Goal: Check status

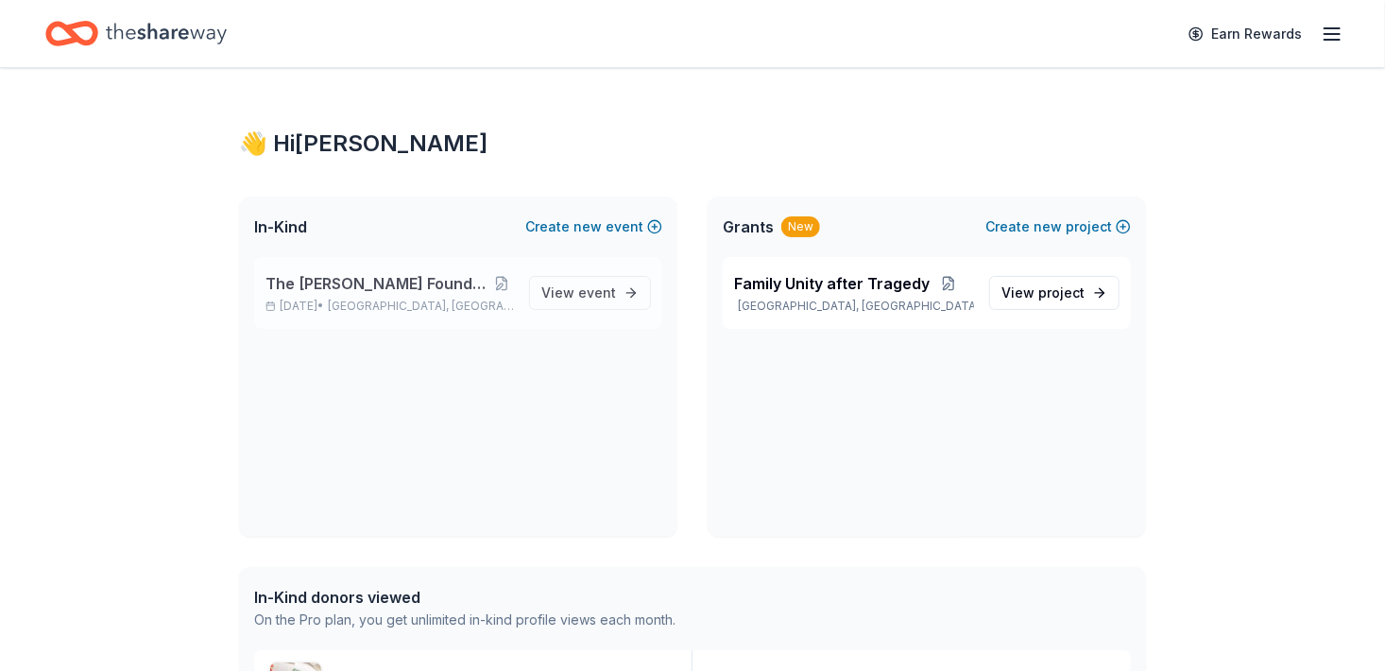
click at [415, 312] on div "The [PERSON_NAME] Foundation Legacy Ball [DATE] • [GEOGRAPHIC_DATA], [GEOGRAPHI…" at bounding box center [389, 293] width 248 height 42
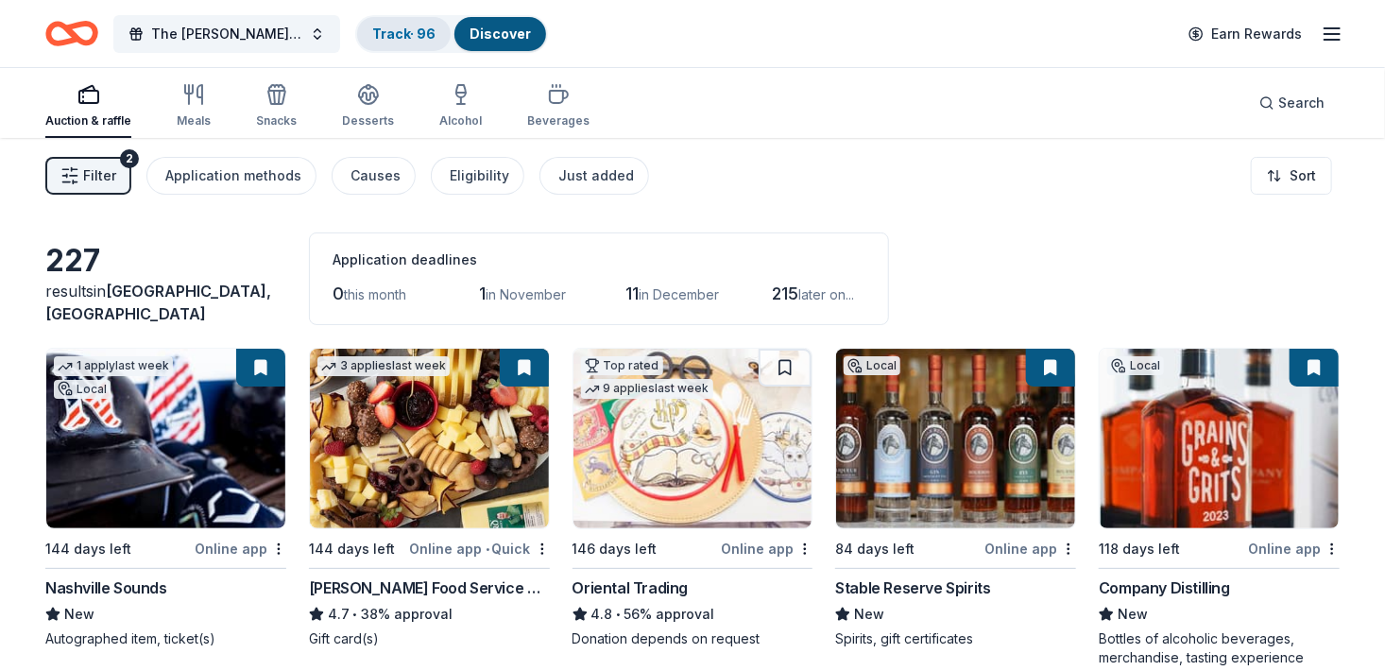
click at [411, 33] on link "Track · 96" at bounding box center [403, 34] width 63 height 16
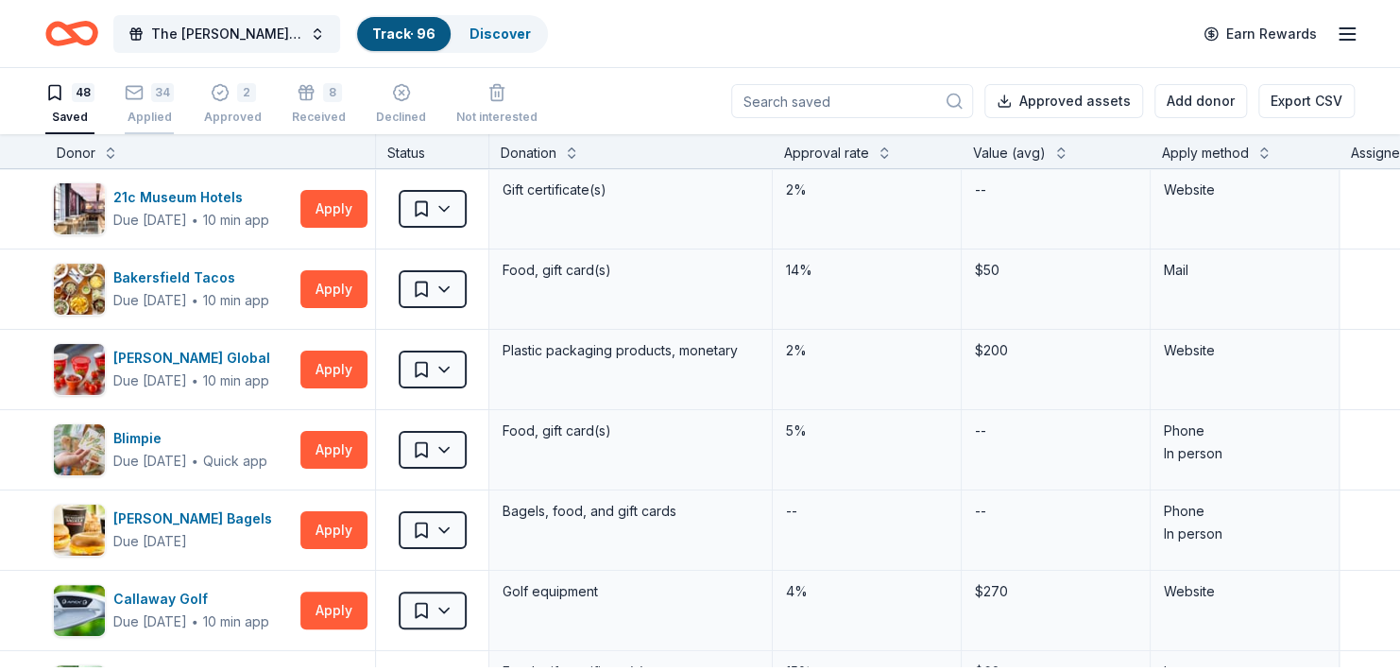
click at [160, 99] on div "34" at bounding box center [162, 92] width 23 height 19
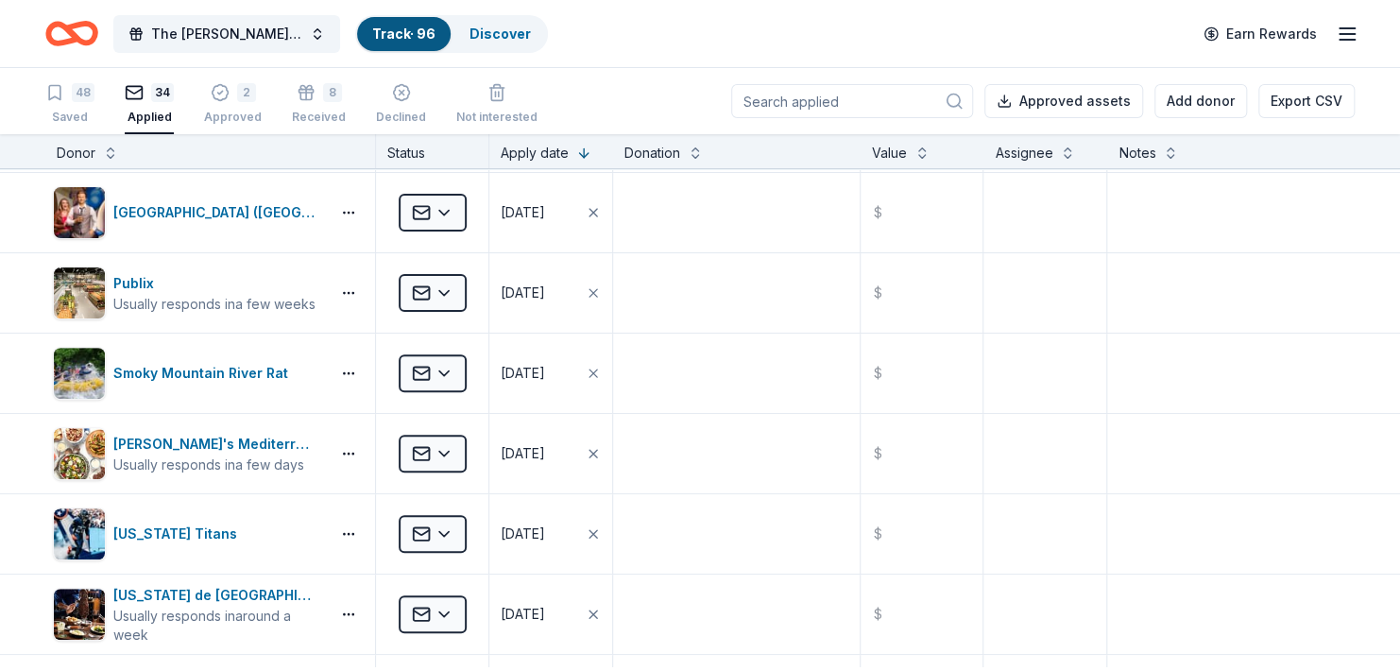
scroll to position [242, 0]
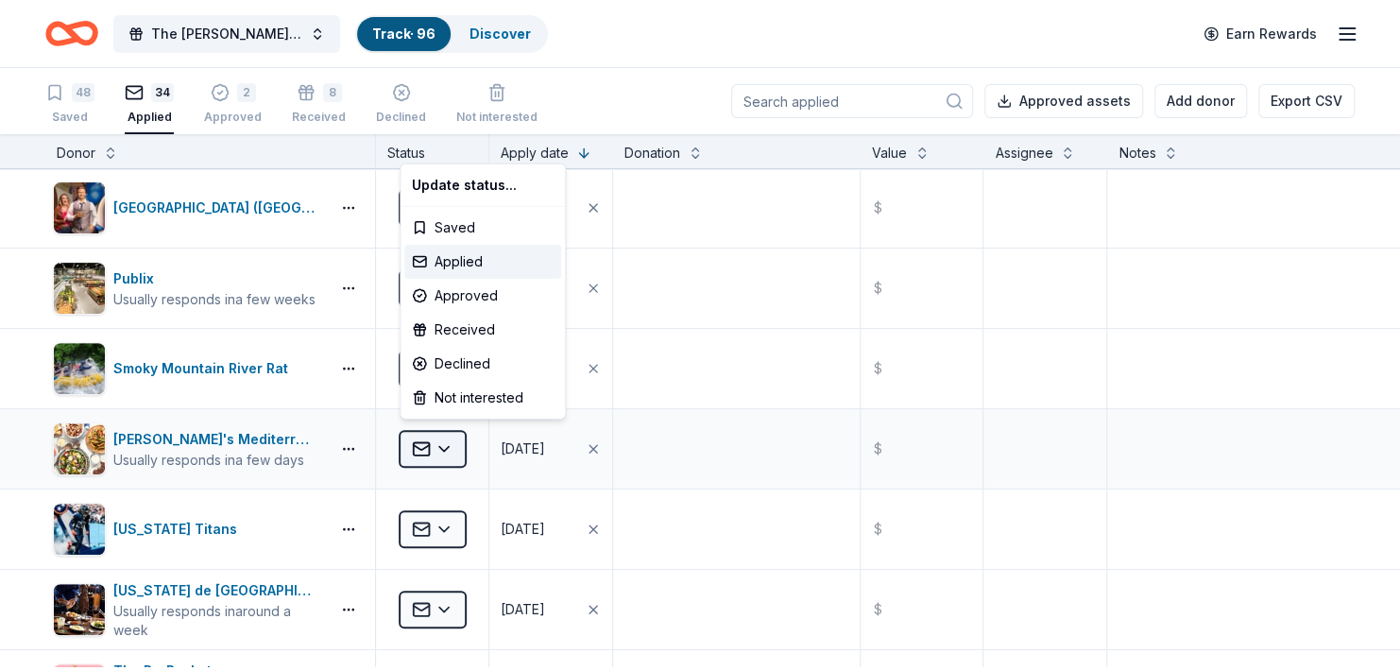
click at [446, 458] on html "The [PERSON_NAME] Foundation Legacy Ball Track · 96 Discover Earn Rewards 48 Sa…" at bounding box center [700, 335] width 1400 height 671
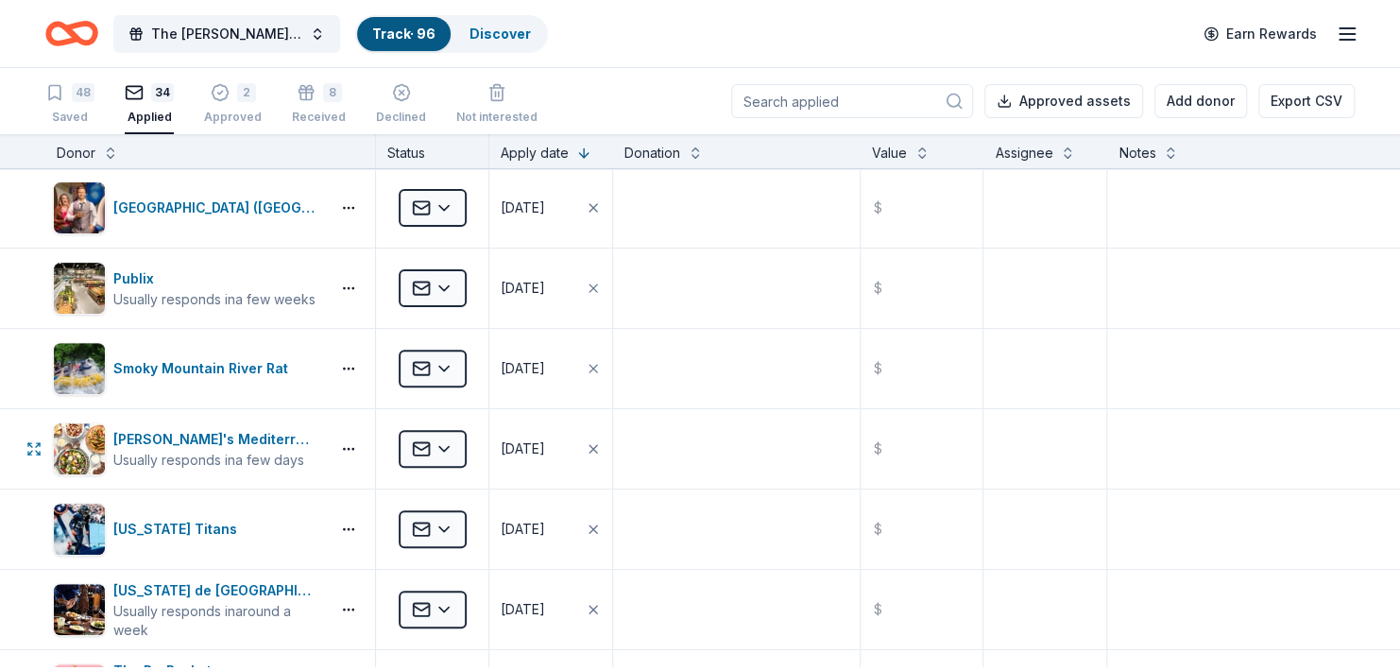
click at [446, 456] on html "The [PERSON_NAME] Foundation Legacy Ball Track · 96 Discover Earn Rewards 48 Sa…" at bounding box center [700, 335] width 1400 height 671
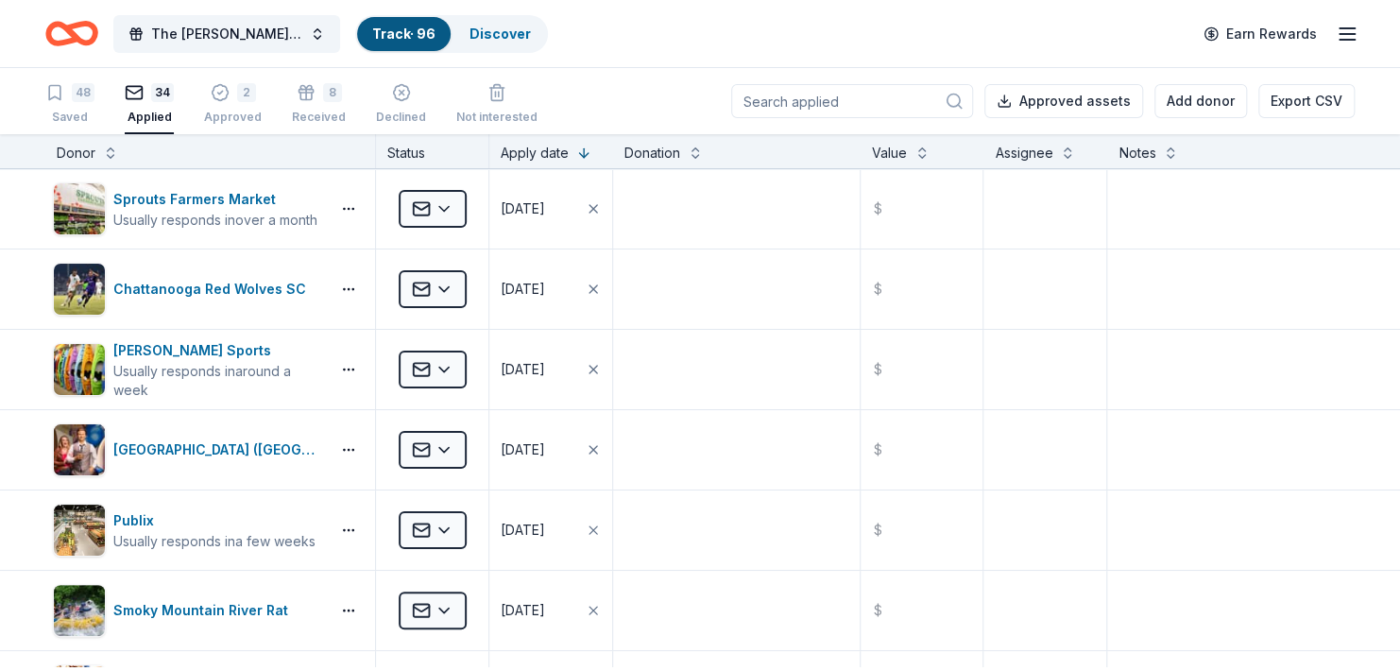
scroll to position [0, 0]
click at [247, 115] on div "Approved" at bounding box center [233, 117] width 58 height 15
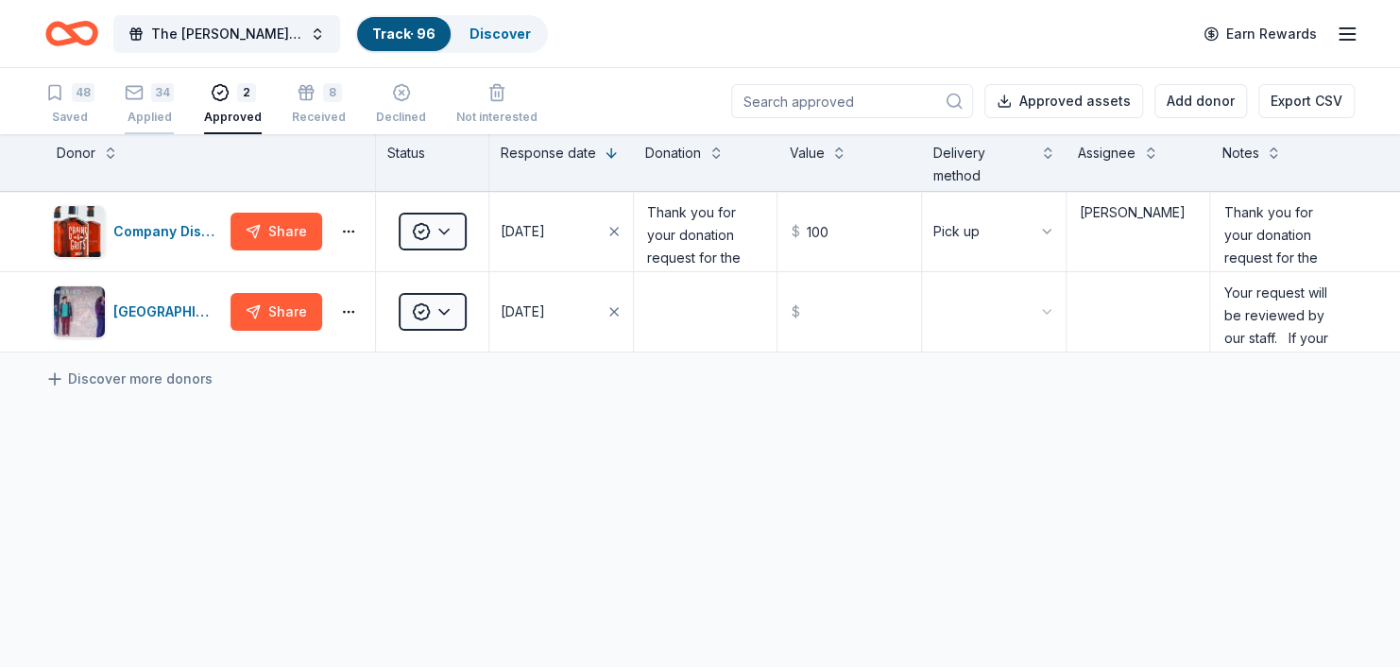
click at [166, 102] on div "34" at bounding box center [162, 92] width 23 height 19
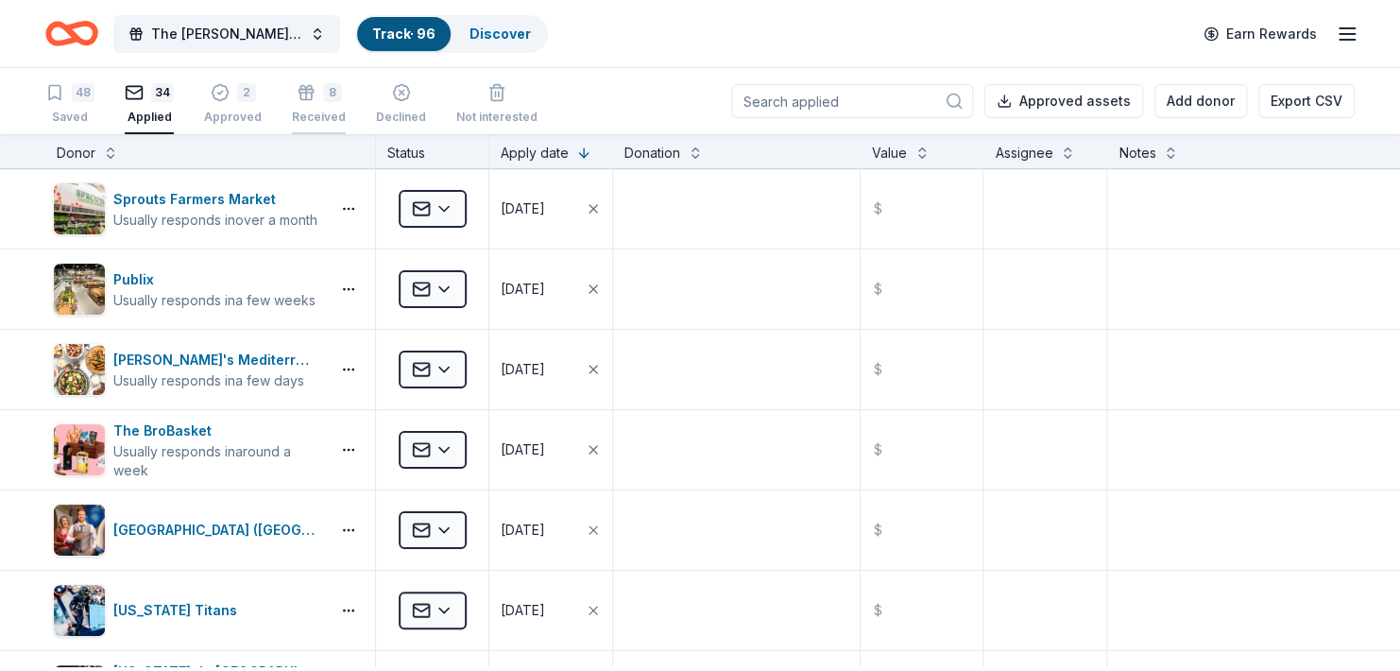
click at [341, 120] on div "Received" at bounding box center [319, 117] width 54 height 15
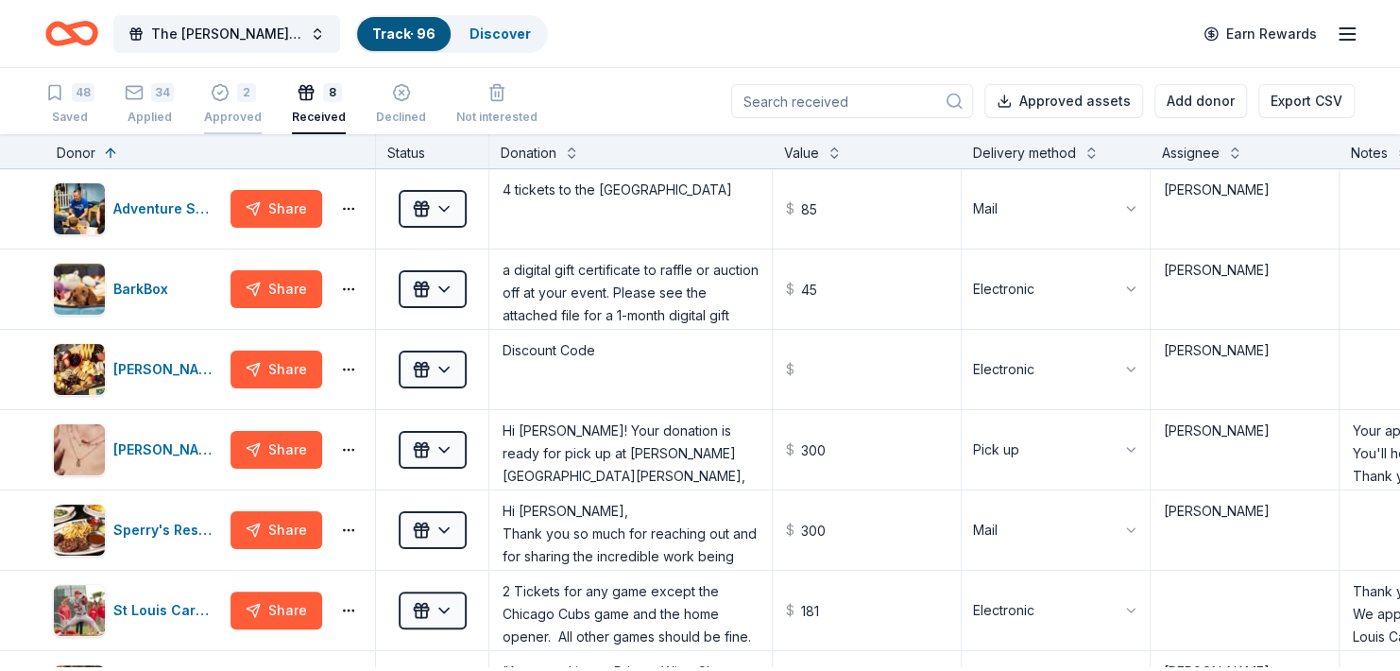
click at [239, 115] on div "Approved" at bounding box center [233, 117] width 58 height 15
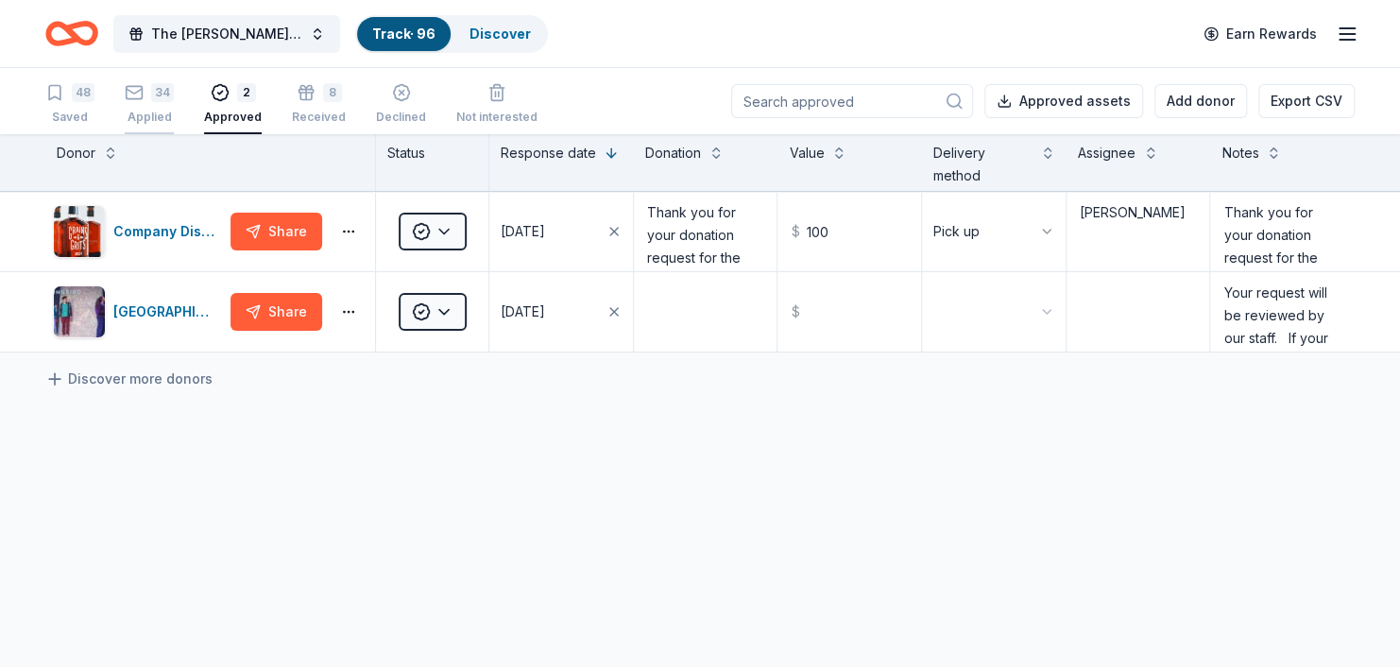
click at [168, 110] on div "34 Applied" at bounding box center [149, 104] width 49 height 42
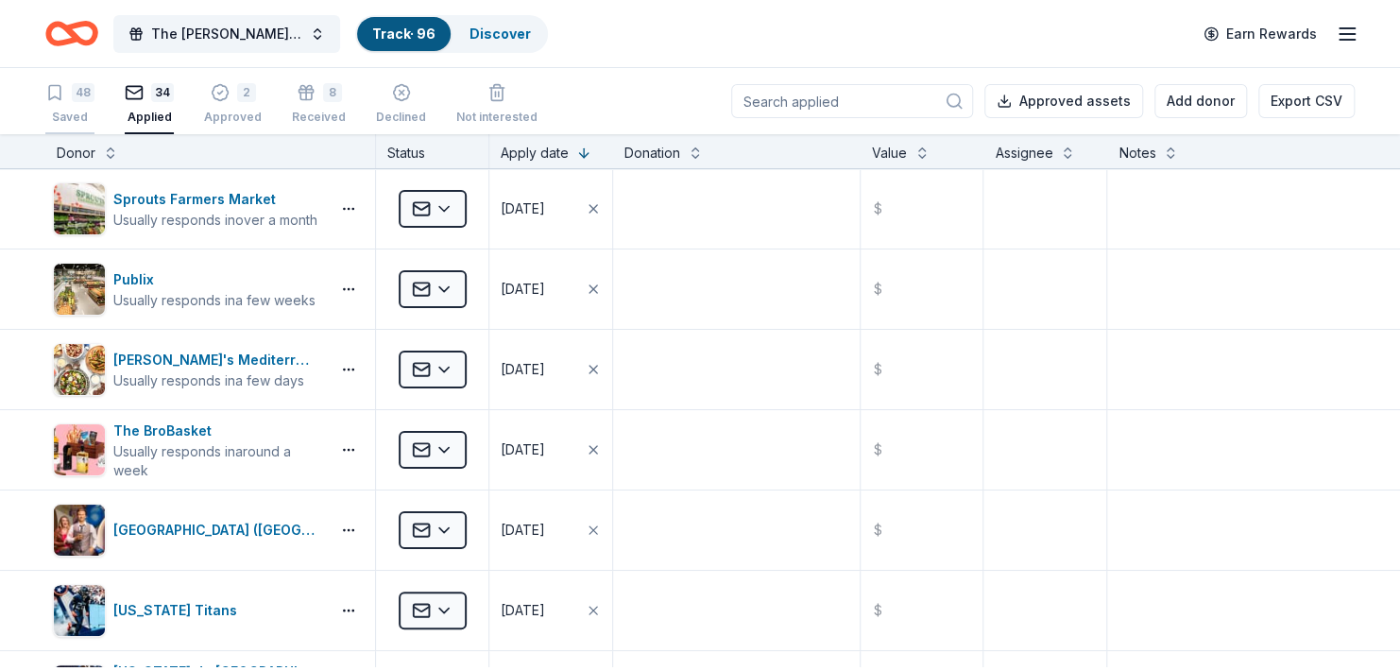
click at [72, 111] on div "48 Saved" at bounding box center [69, 104] width 49 height 42
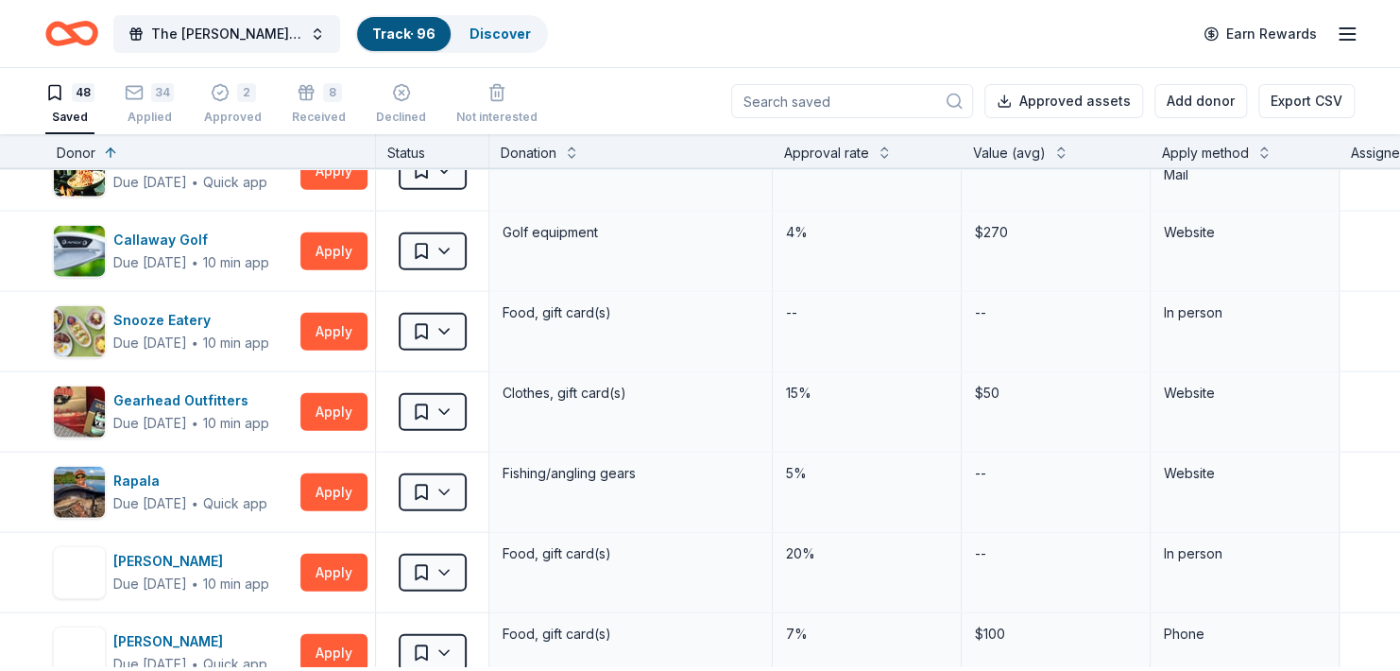
scroll to position [2228, 0]
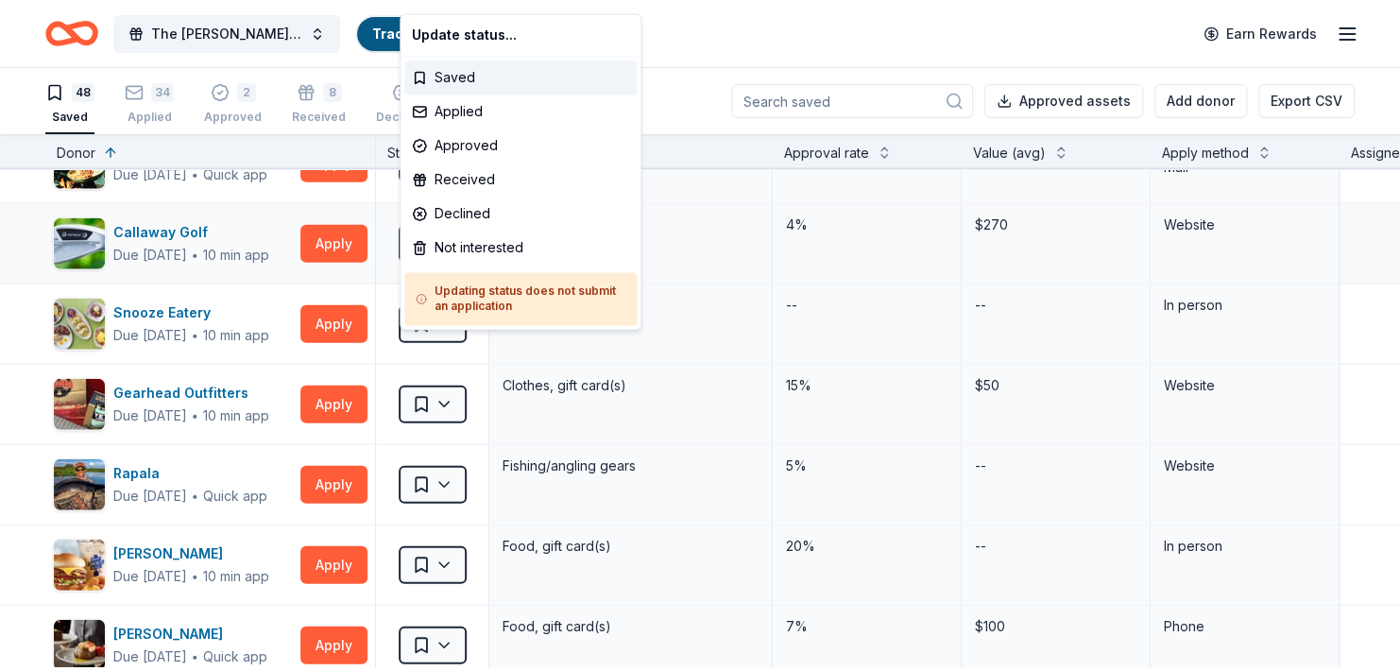
click at [448, 373] on html "The [PERSON_NAME] Foundation Legacy Ball Track · 96 Discover Earn Rewards 48 Sa…" at bounding box center [700, 335] width 1400 height 671
click at [496, 257] on div "Not interested" at bounding box center [520, 247] width 232 height 34
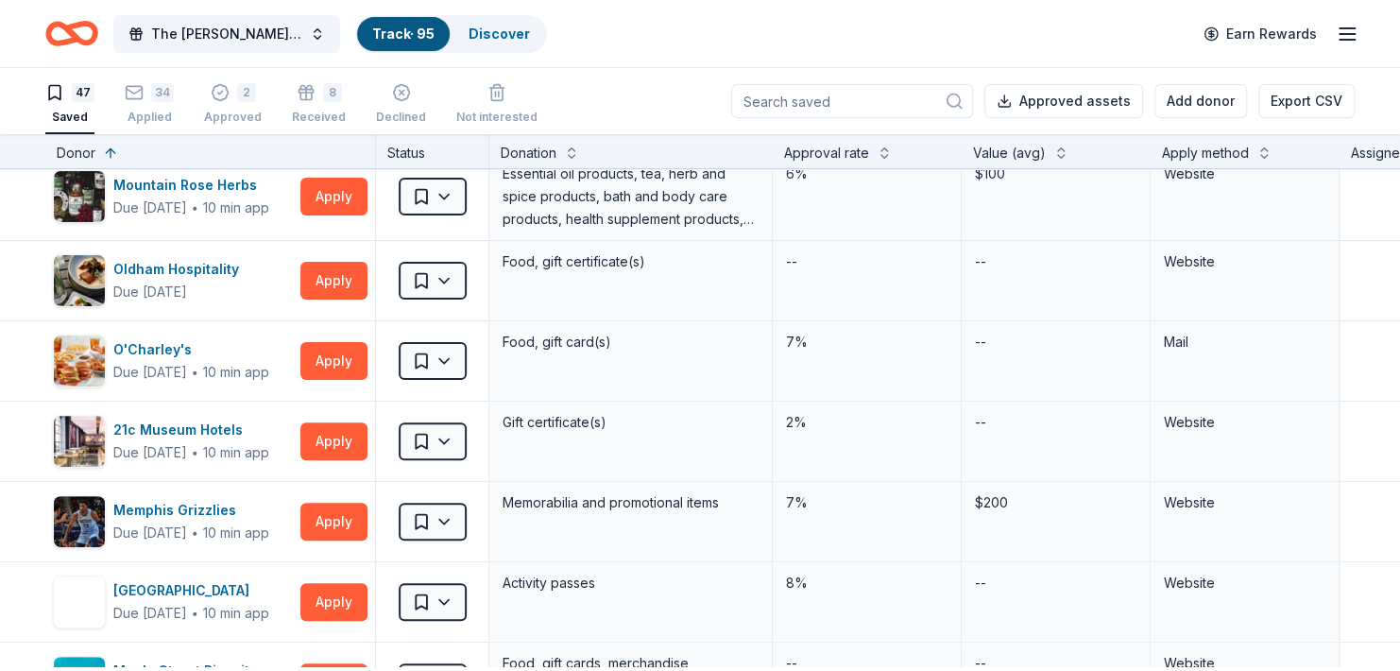
scroll to position [0, 0]
